Goal: Navigation & Orientation: Find specific page/section

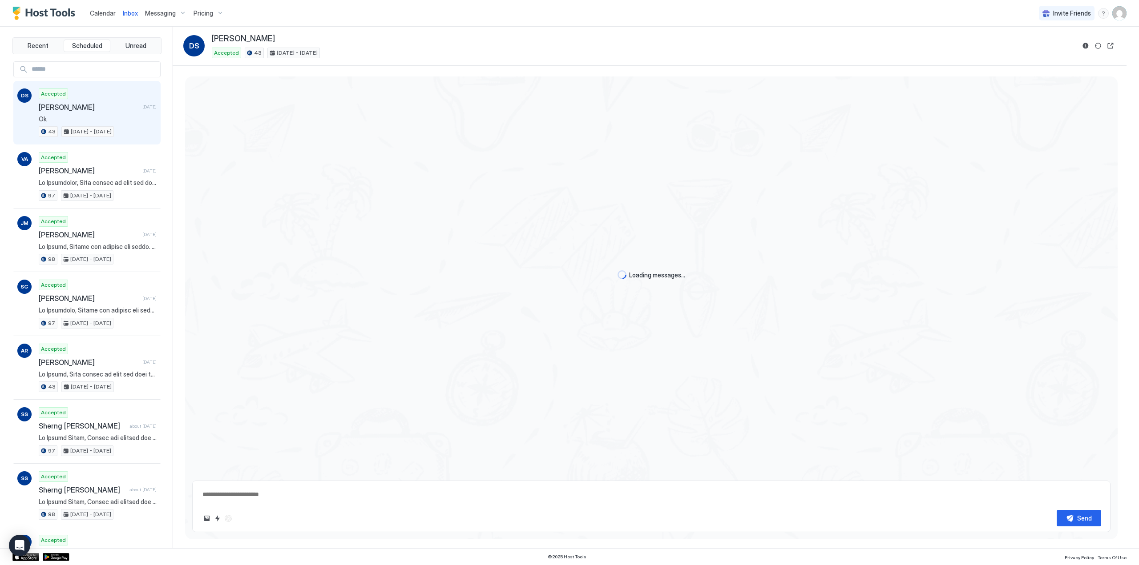
type textarea "*"
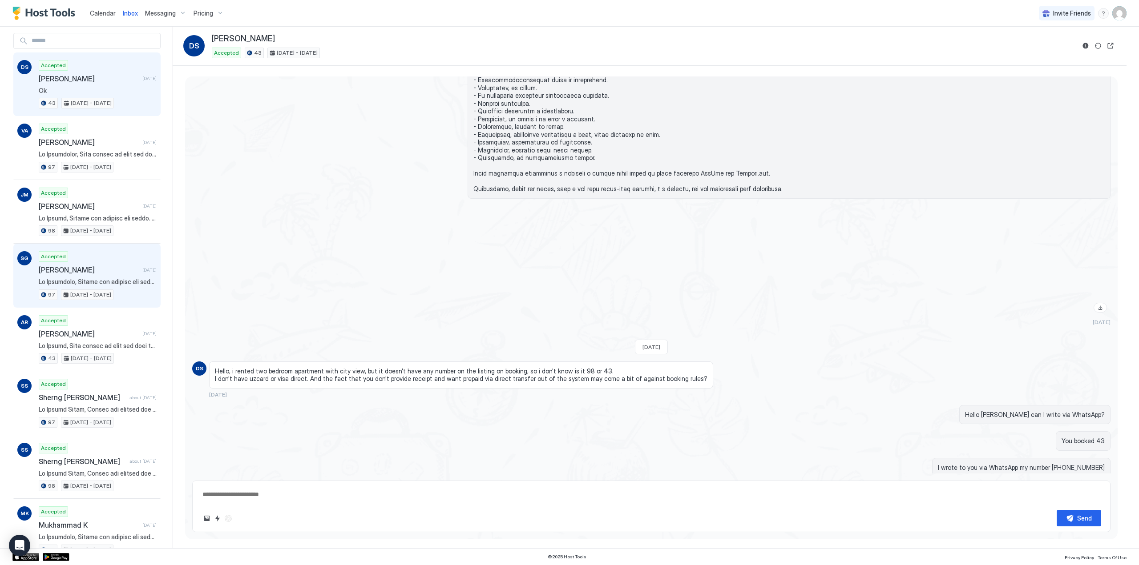
scroll to position [43, 0]
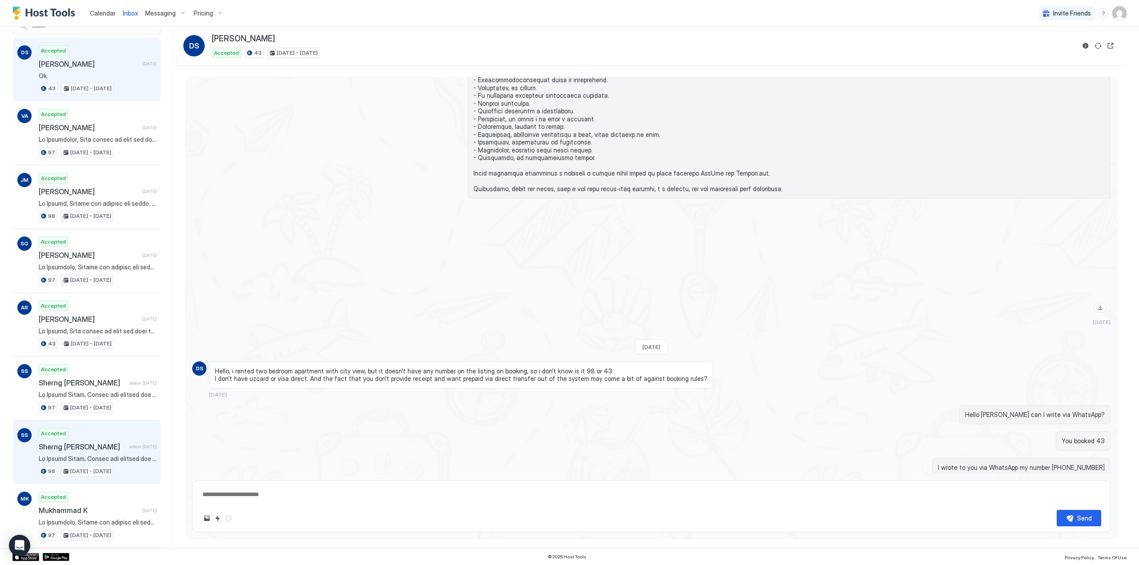
click at [79, 443] on span "Sherng [PERSON_NAME]" at bounding box center [82, 447] width 87 height 9
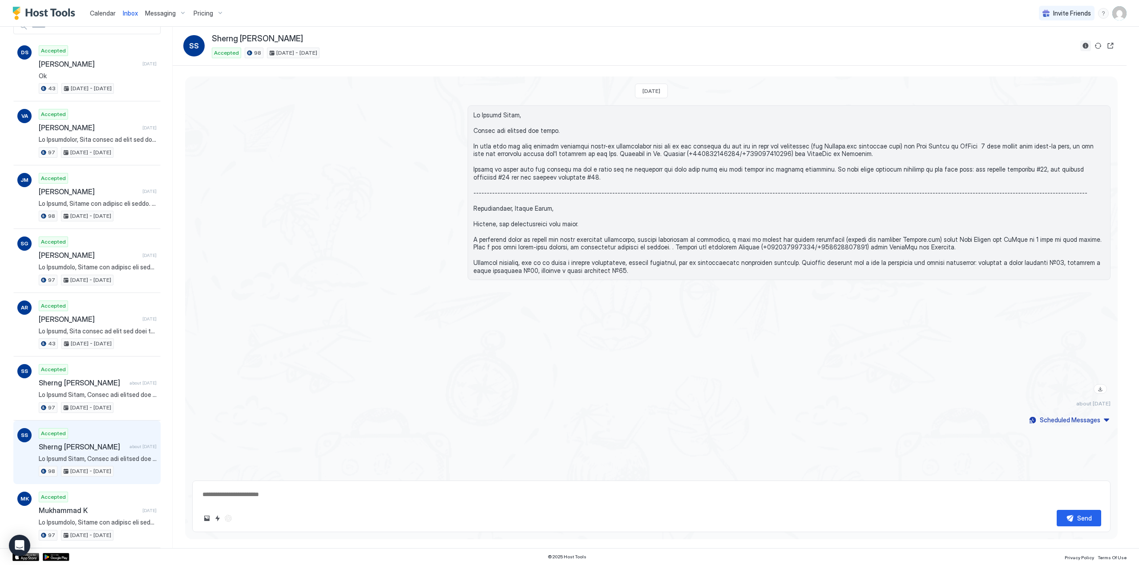
click at [1087, 43] on button "Reservation information" at bounding box center [1085, 45] width 11 height 11
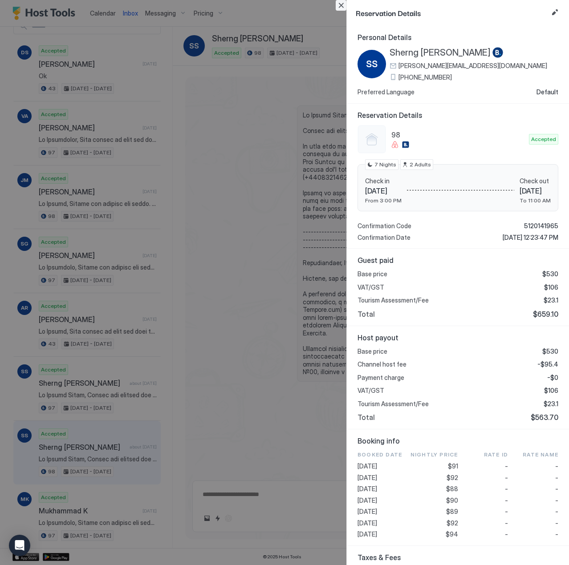
click at [340, 4] on button "Close" at bounding box center [340, 5] width 11 height 11
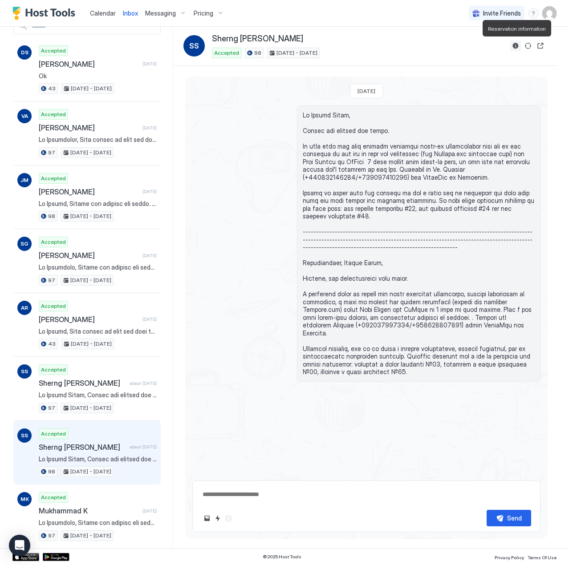
click at [515, 48] on button "Reservation information" at bounding box center [515, 45] width 11 height 11
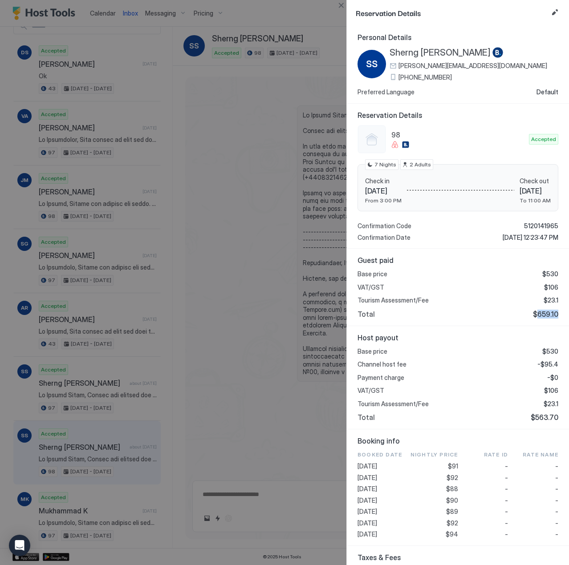
drag, startPoint x: 531, startPoint y: 316, endPoint x: 550, endPoint y: 318, distance: 18.8
click at [550, 318] on span "$659.10" at bounding box center [544, 314] width 25 height 9
copy span "659.10"
click at [337, 5] on button "Close" at bounding box center [340, 5] width 11 height 11
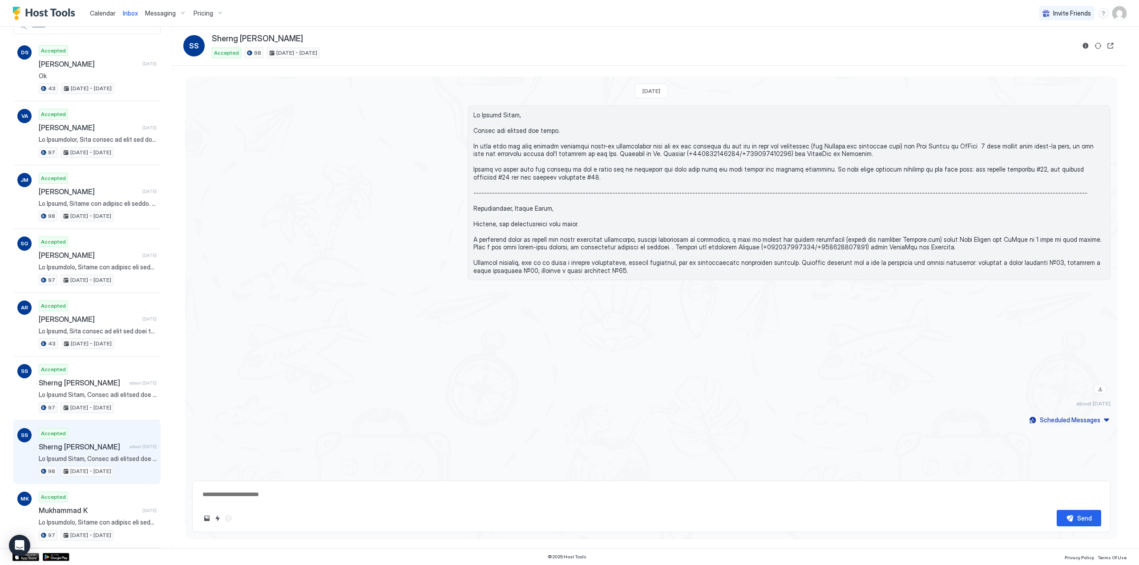
click at [108, 11] on span "Calendar" at bounding box center [103, 13] width 26 height 8
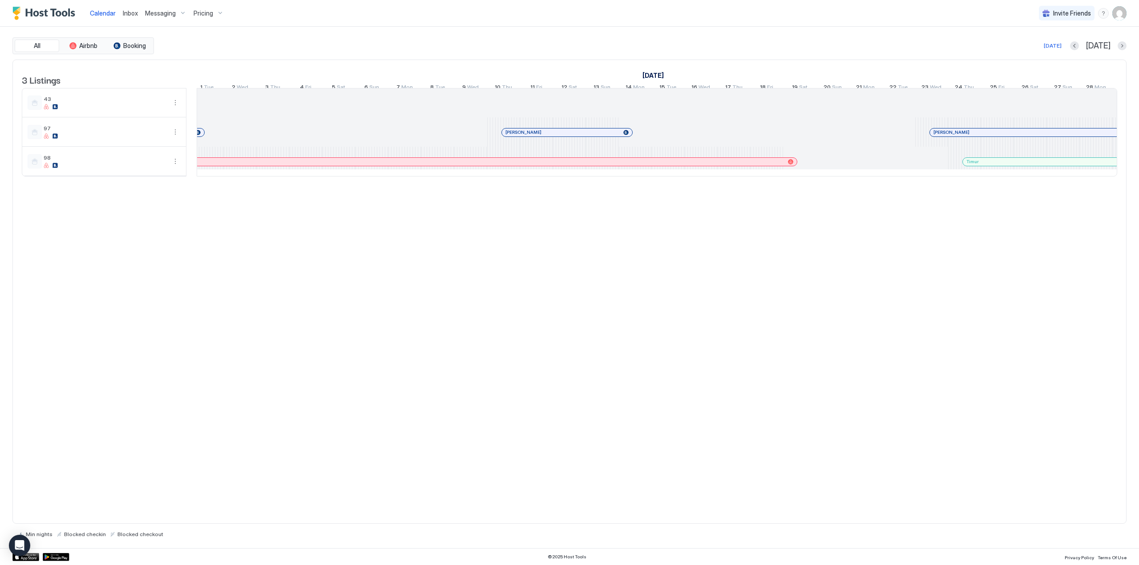
scroll to position [0, 237]
